Goal: Navigation & Orientation: Understand site structure

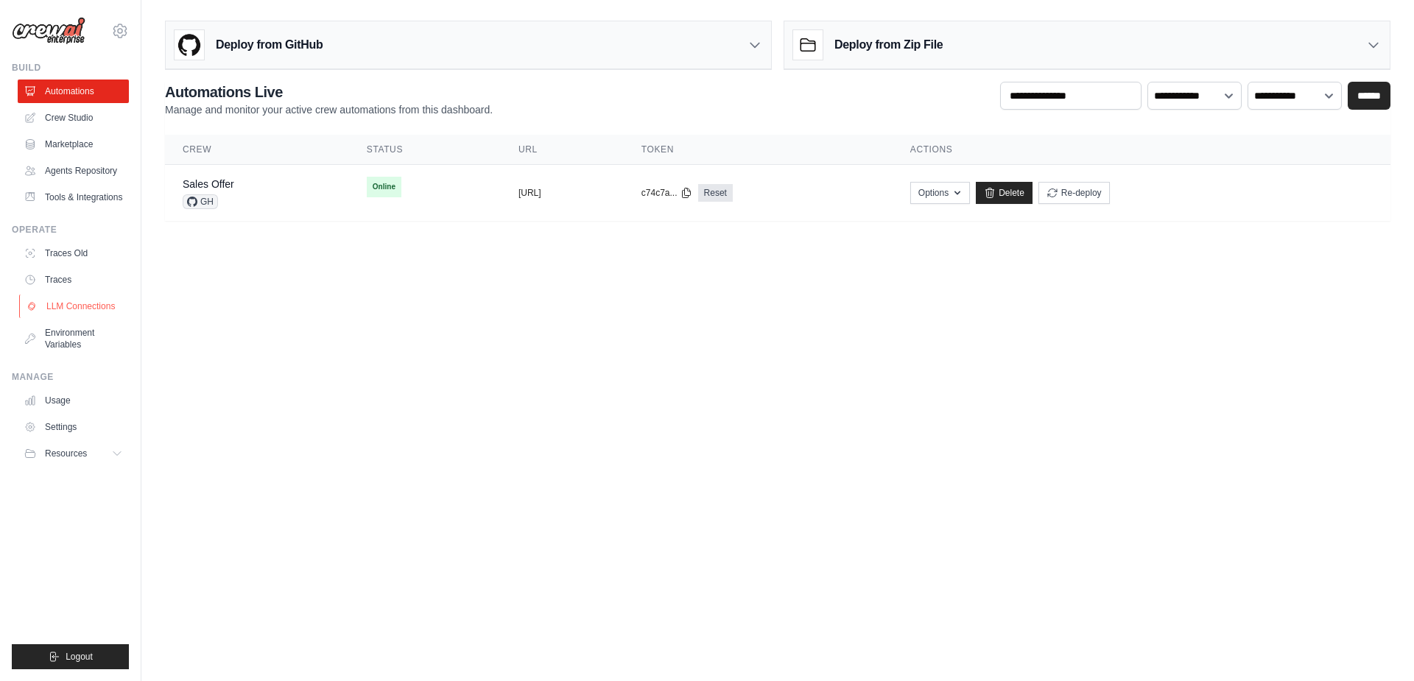
click at [74, 317] on link "LLM Connections" at bounding box center [74, 307] width 111 height 24
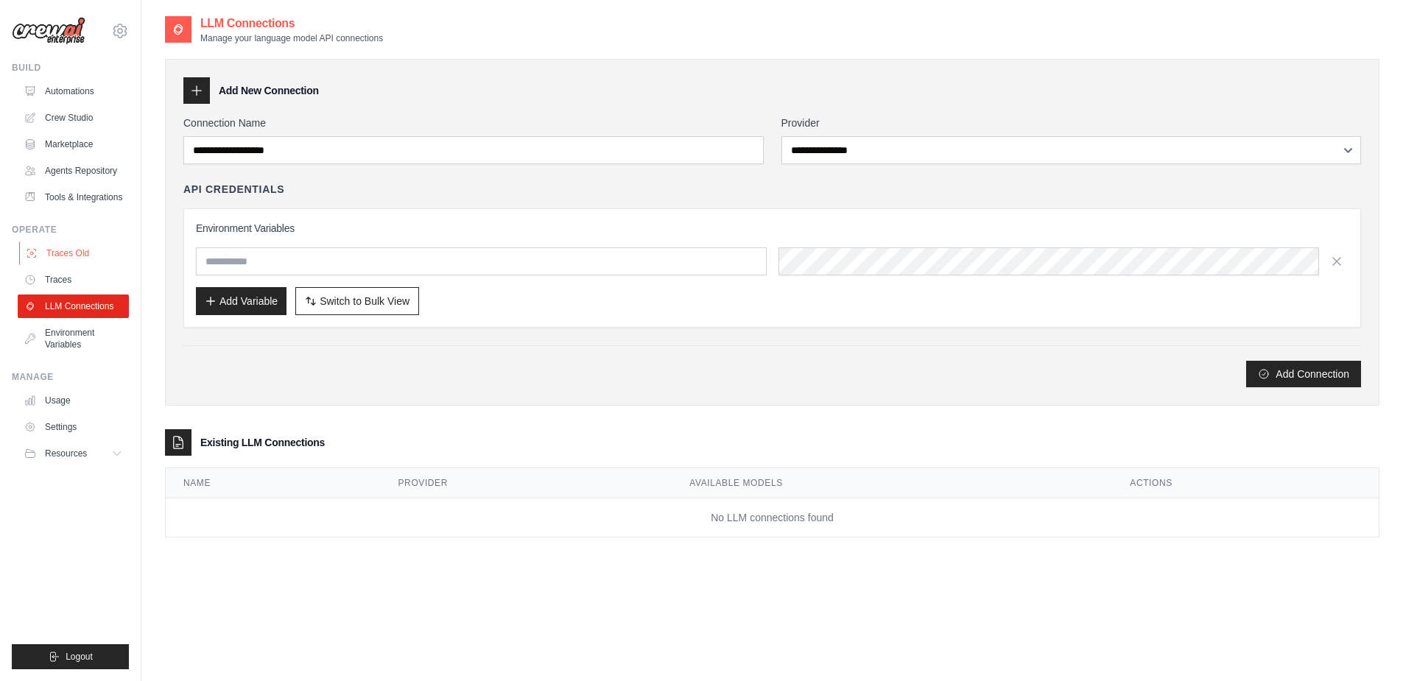
click at [69, 242] on link "Traces Old" at bounding box center [74, 254] width 111 height 24
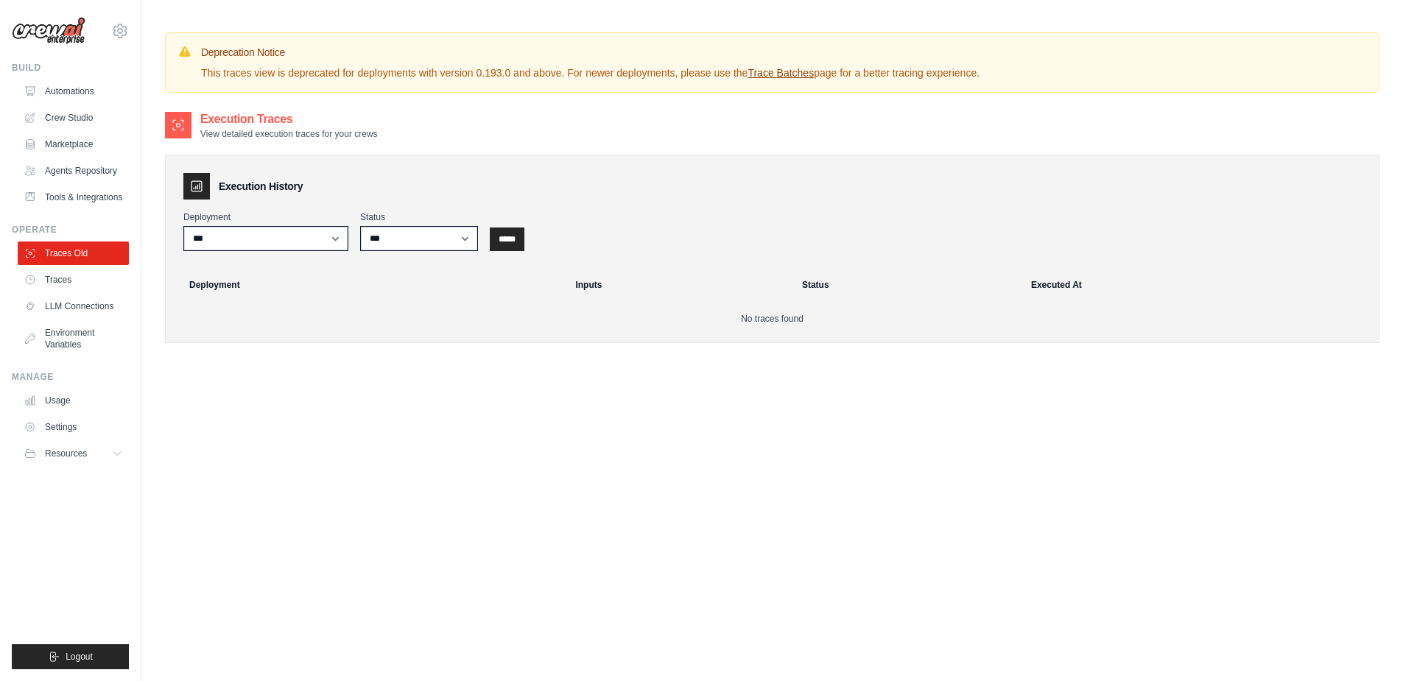
click at [69, 274] on link "Traces" at bounding box center [73, 280] width 111 height 24
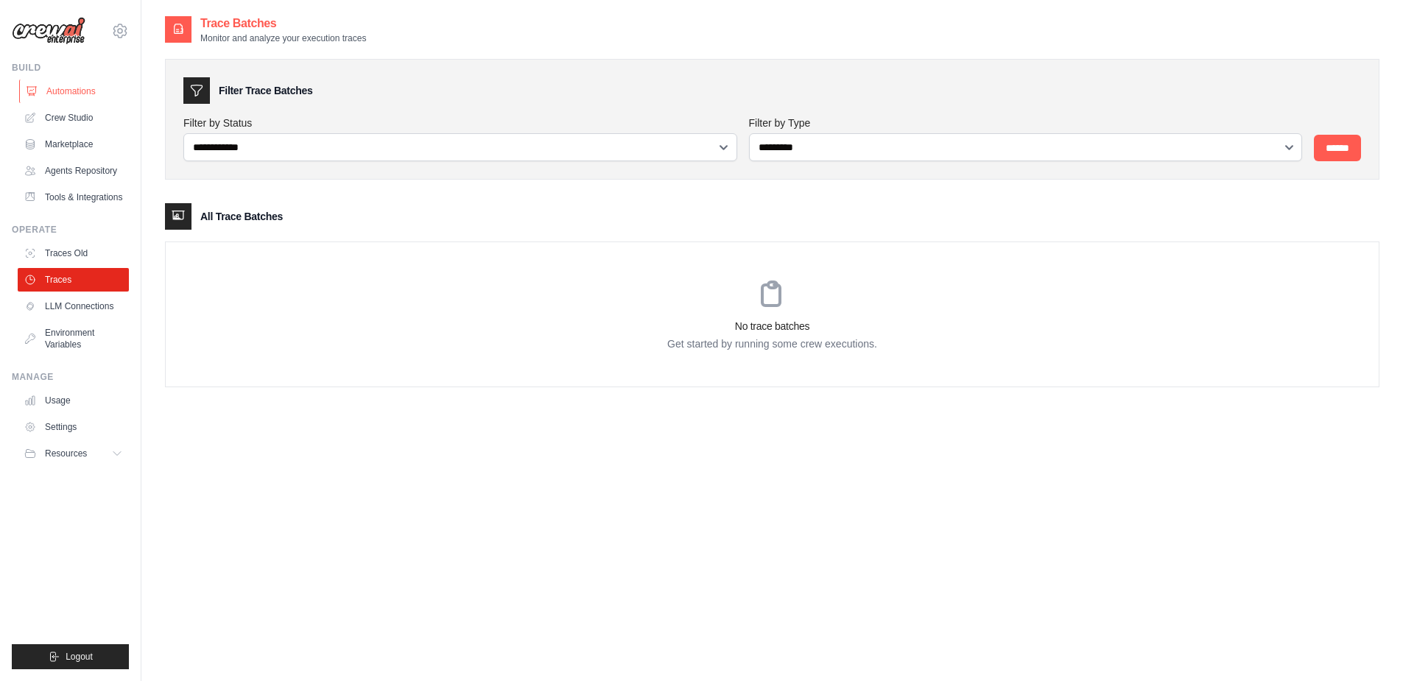
click at [92, 94] on link "Automations" at bounding box center [74, 92] width 111 height 24
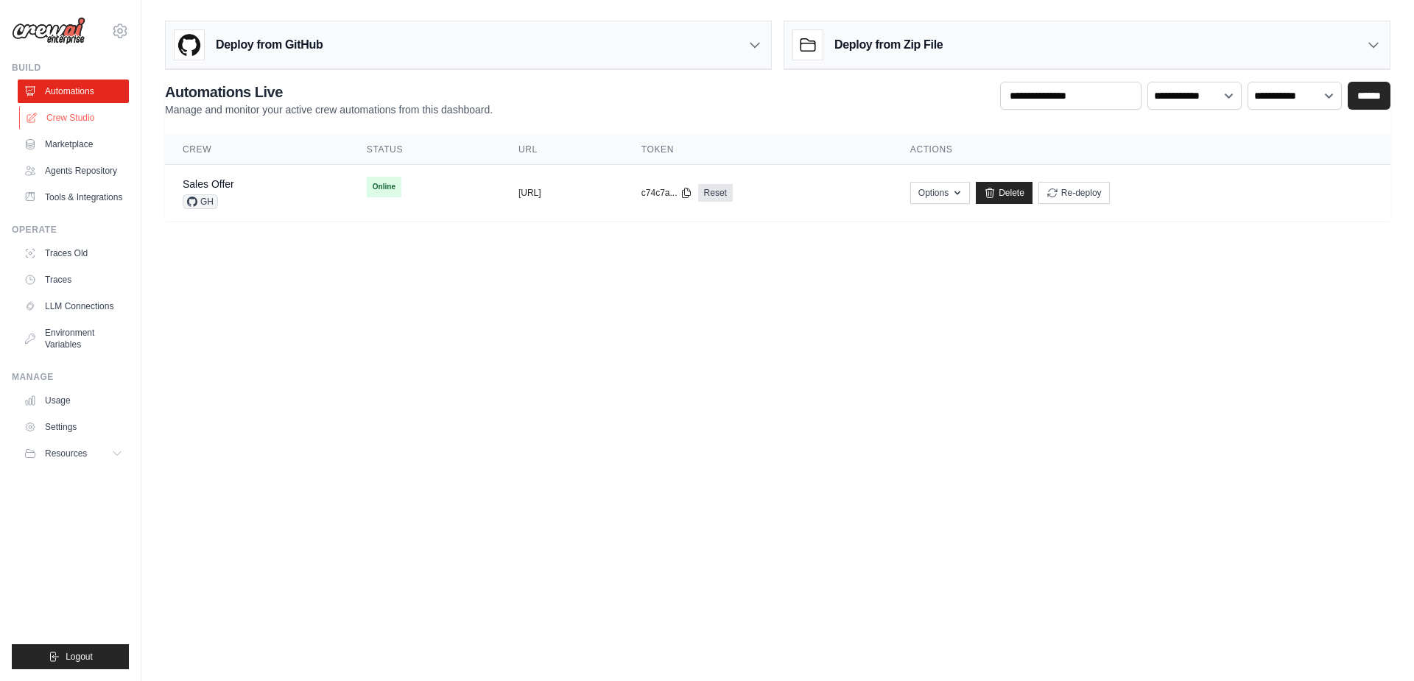
click at [95, 111] on link "Crew Studio" at bounding box center [74, 118] width 111 height 24
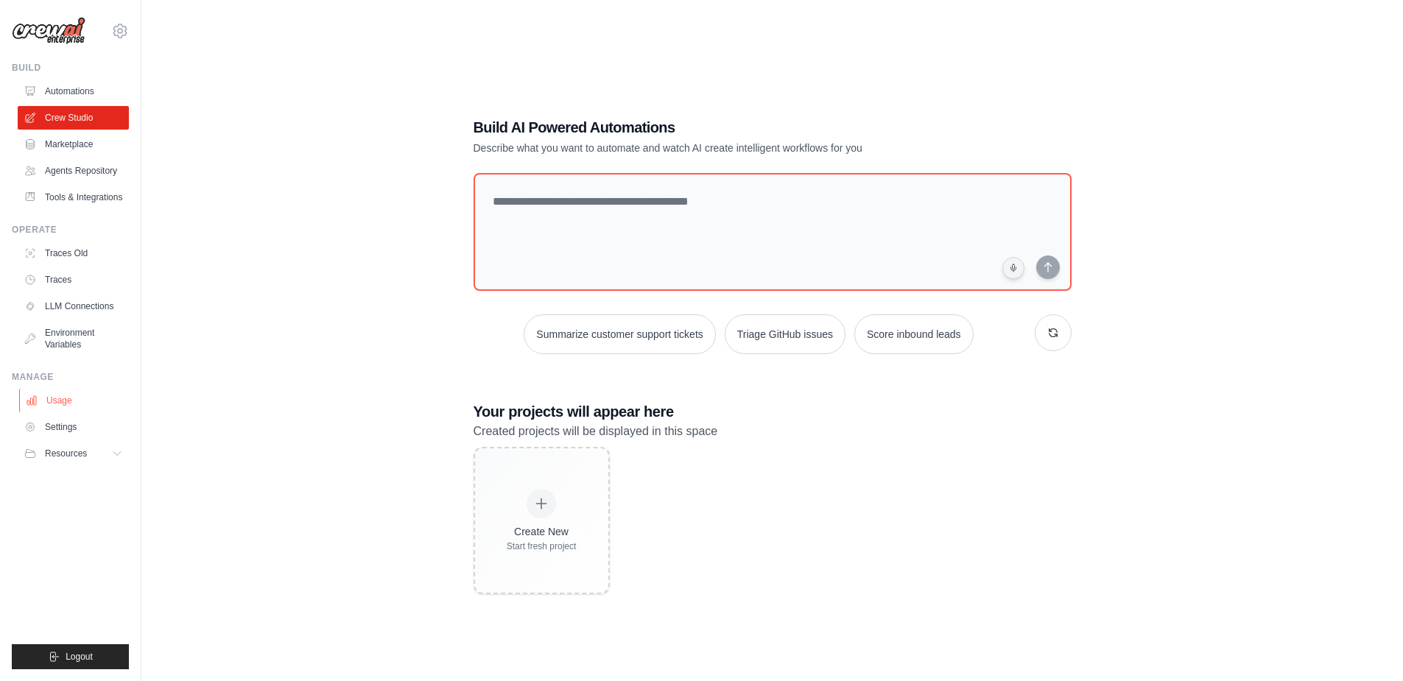
click at [78, 406] on link "Usage" at bounding box center [74, 401] width 111 height 24
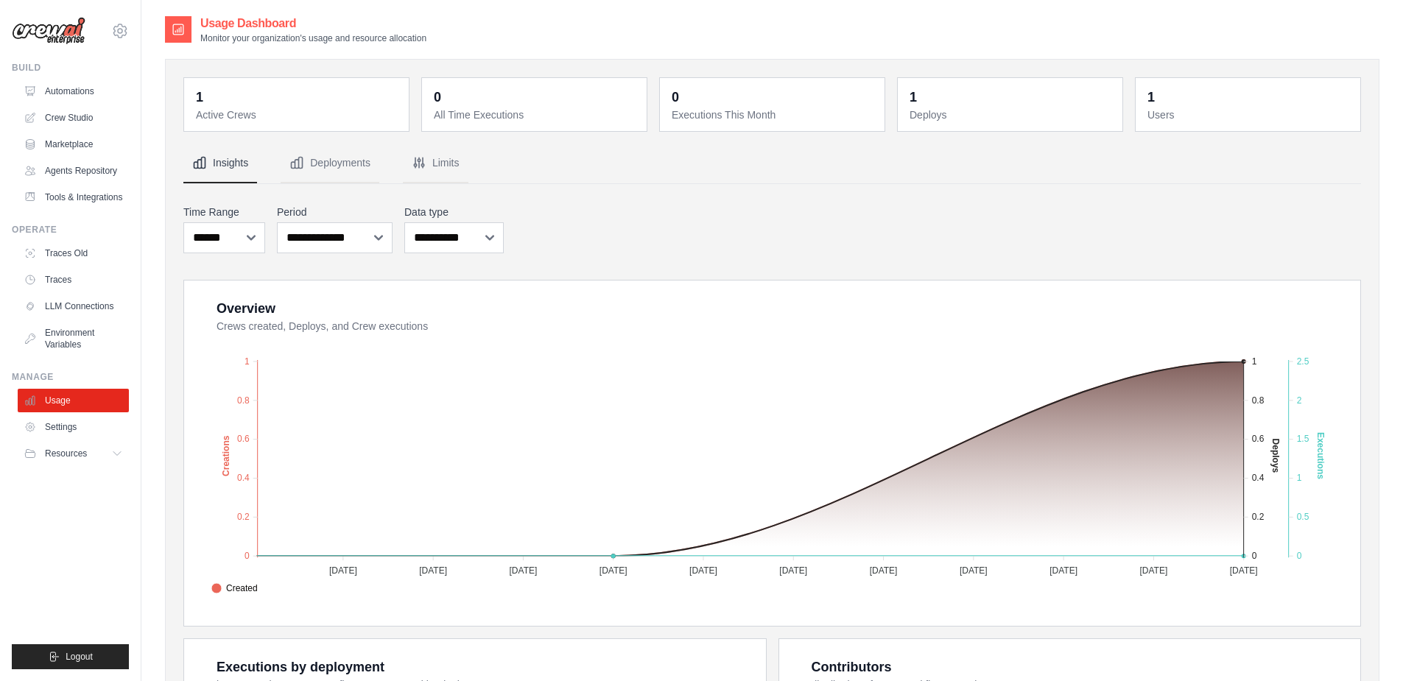
click at [311, 118] on dt "Active Crews" at bounding box center [298, 115] width 204 height 15
click at [123, 442] on button "Resources" at bounding box center [74, 454] width 111 height 24
